Goal: Browse casually

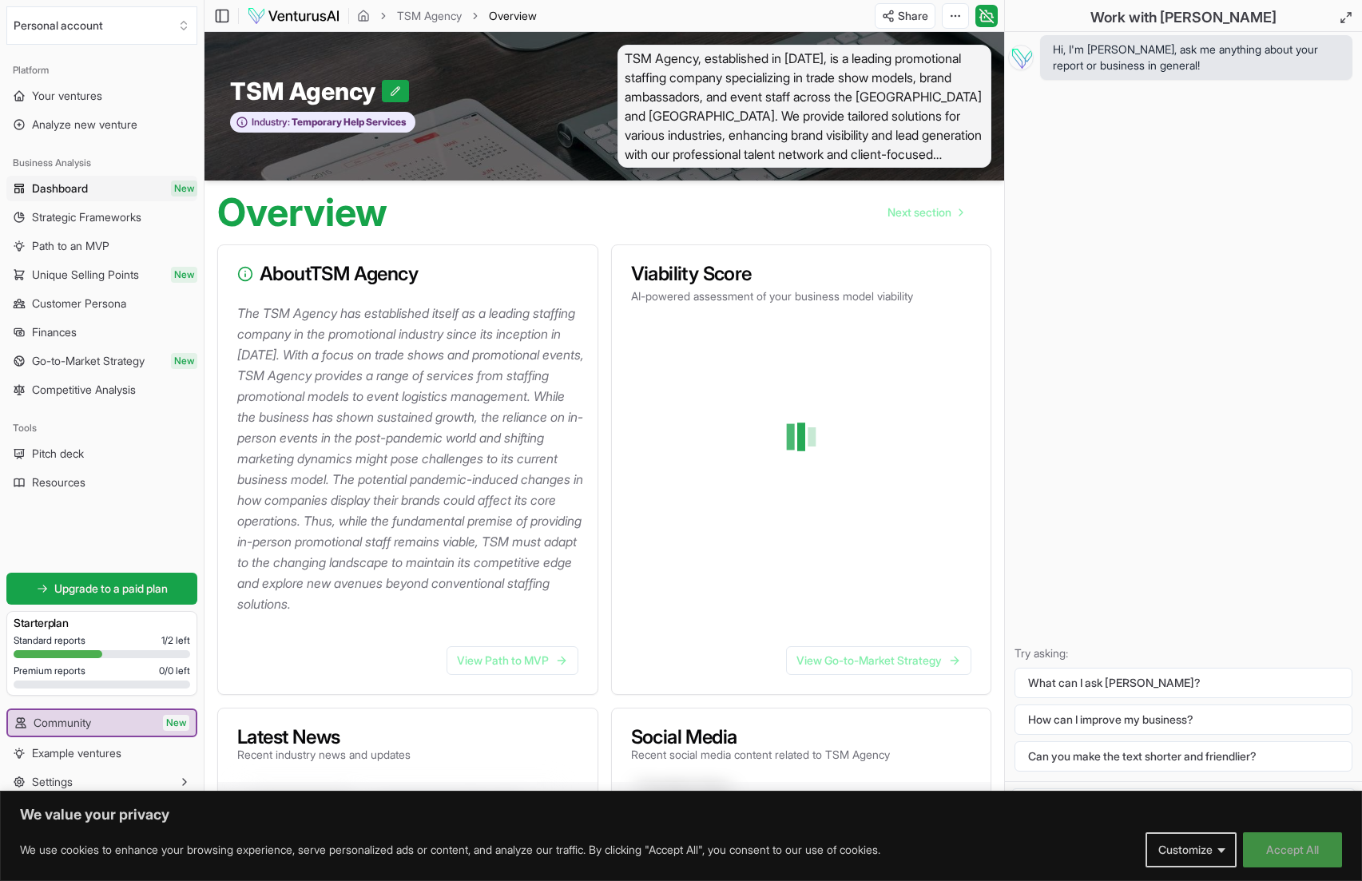
click at [1272, 844] on button "Accept All" at bounding box center [1292, 849] width 99 height 35
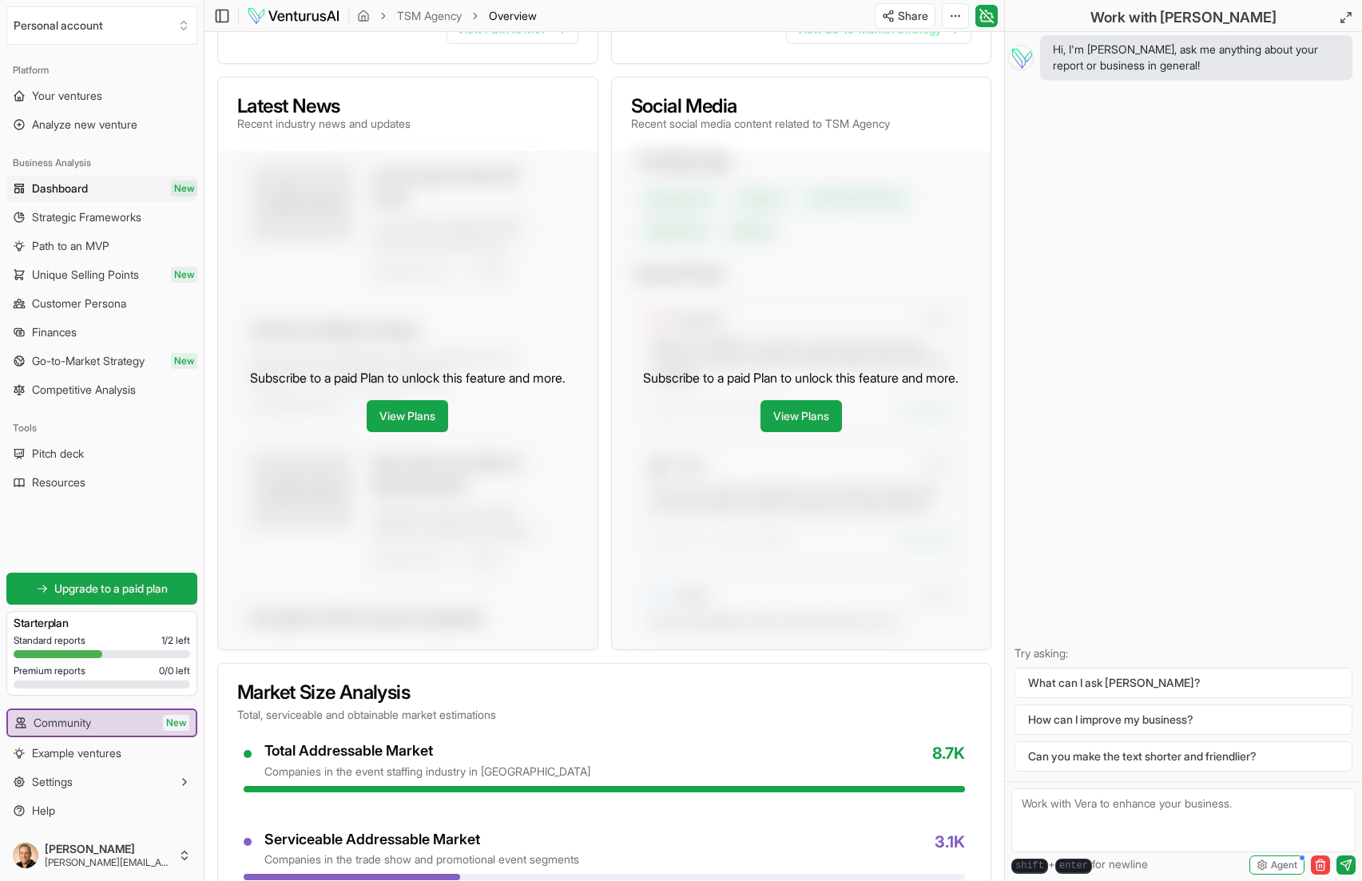
scroll to position [647, 0]
